Goal: Task Accomplishment & Management: Use online tool/utility

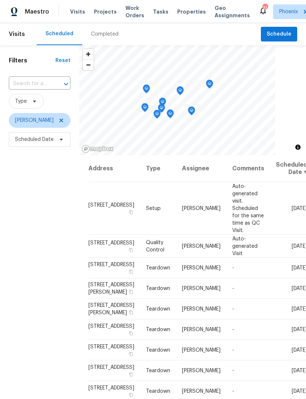
click at [156, 0] on div "Maestro Visits Projects Work Orders Tasks Properties Geo Assignments 31 Phoenix…" at bounding box center [153, 11] width 306 height 23
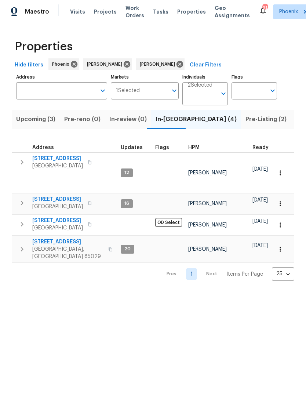
click at [18, 245] on icon "button" at bounding box center [22, 249] width 9 height 9
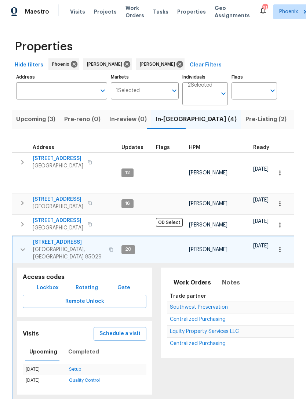
click at [194, 329] on span "Equity Property Services LLC" at bounding box center [204, 331] width 69 height 5
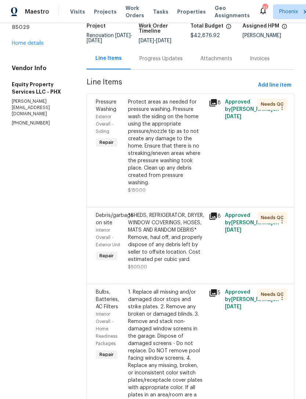
scroll to position [83, 0]
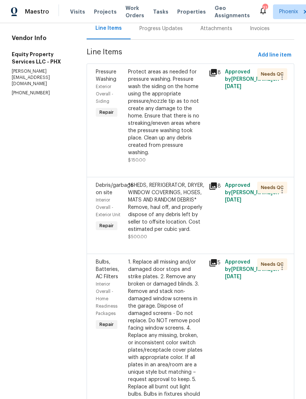
click at [210, 76] on icon at bounding box center [213, 72] width 9 height 9
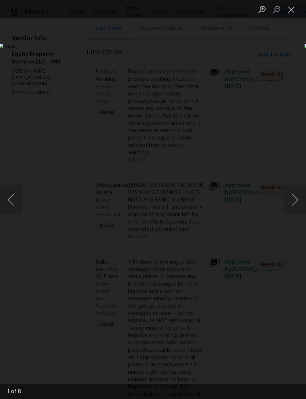
click at [298, 201] on button "Next image" at bounding box center [295, 199] width 22 height 29
click at [297, 200] on button "Next image" at bounding box center [295, 199] width 22 height 29
click at [299, 197] on button "Next image" at bounding box center [295, 199] width 22 height 29
click at [298, 196] on button "Next image" at bounding box center [295, 199] width 22 height 29
click at [299, 195] on button "Next image" at bounding box center [295, 199] width 22 height 29
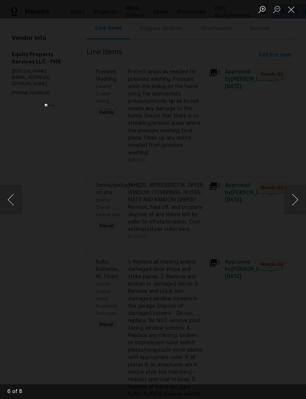
click at [298, 199] on button "Next image" at bounding box center [295, 199] width 22 height 29
click at [298, 197] on button "Next image" at bounding box center [295, 199] width 22 height 29
click at [300, 195] on button "Next image" at bounding box center [295, 199] width 22 height 29
click at [298, 199] on button "Next image" at bounding box center [295, 199] width 22 height 29
click at [299, 197] on button "Next image" at bounding box center [295, 199] width 22 height 29
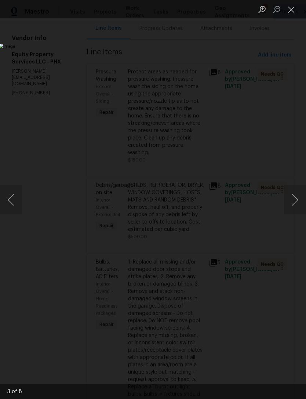
click at [292, 13] on button "Close lightbox" at bounding box center [291, 9] width 15 height 13
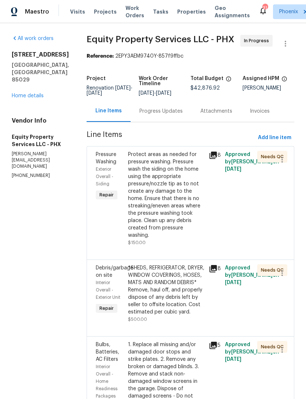
scroll to position [0, 0]
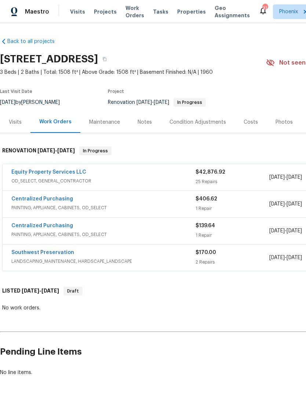
click at [72, 175] on link "Equity Property Services LLC" at bounding box center [48, 172] width 75 height 5
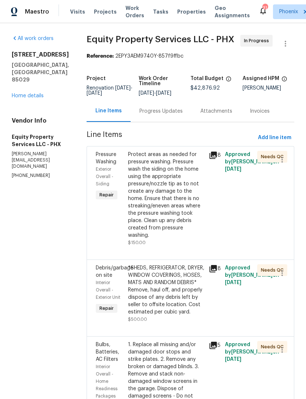
click at [154, 115] on div "Progress Updates" at bounding box center [161, 111] width 43 height 7
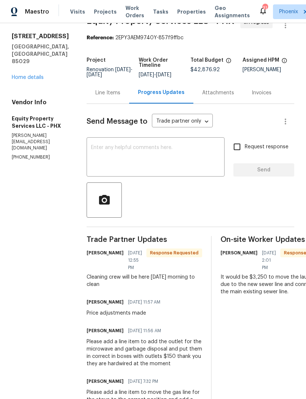
scroll to position [19, 0]
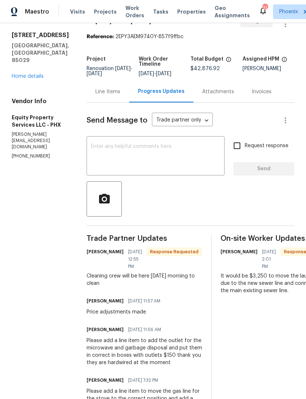
click at [101, 81] on div "Line Items" at bounding box center [108, 92] width 43 height 22
